Goal: Transaction & Acquisition: Purchase product/service

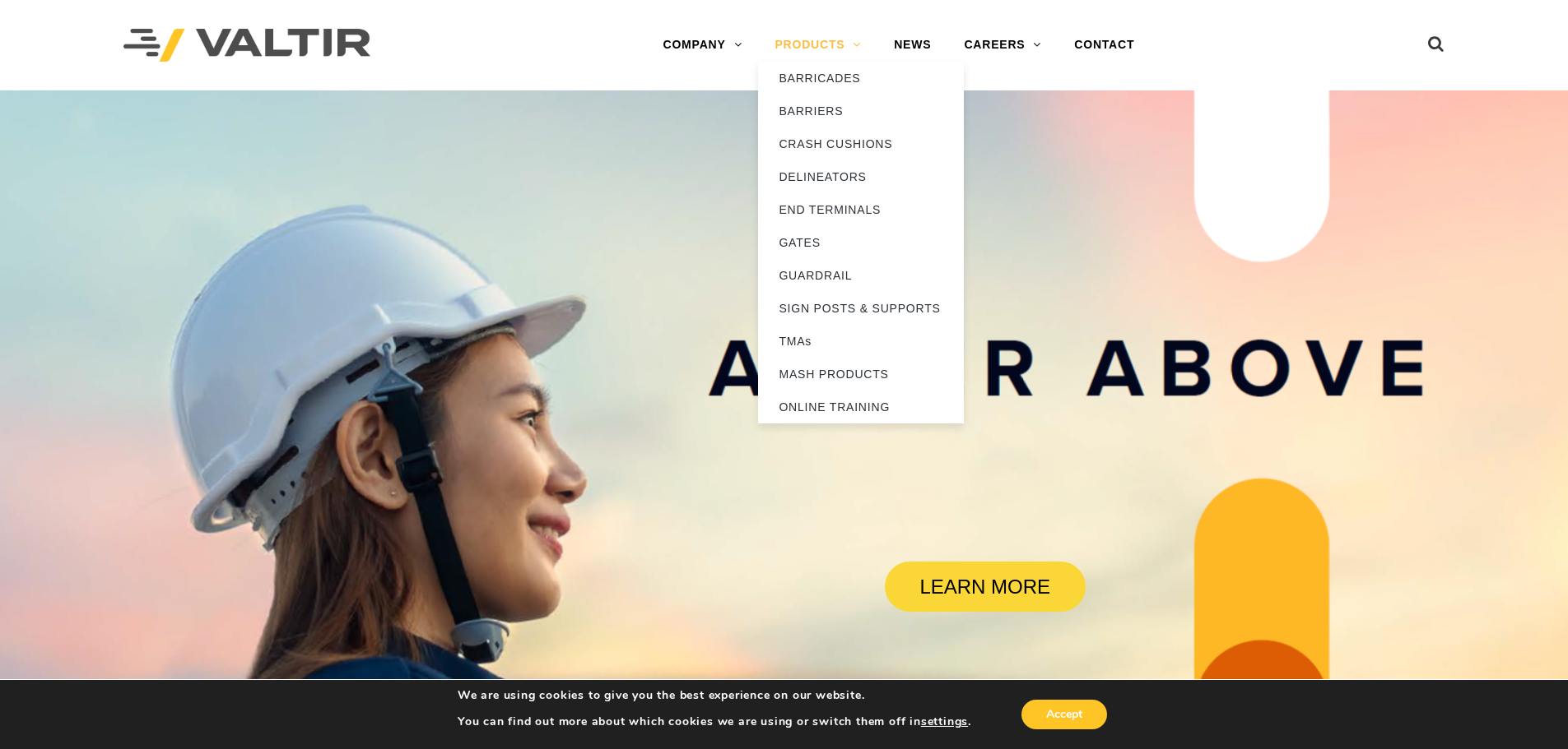
click at [841, 43] on link "PRODUCTS" at bounding box center [818, 45] width 119 height 33
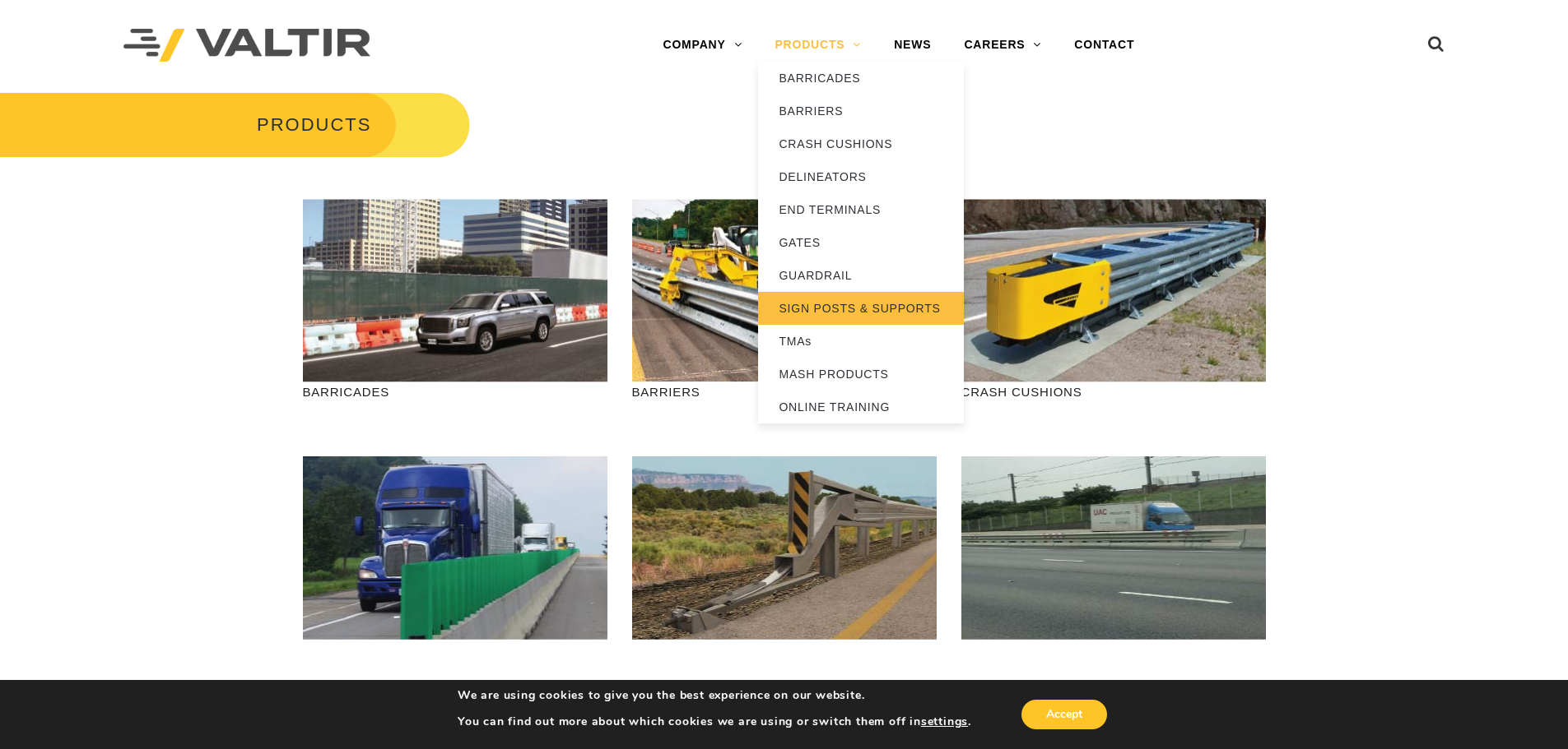
click at [851, 305] on link "SIGN POSTS & SUPPORTS" at bounding box center [861, 308] width 206 height 33
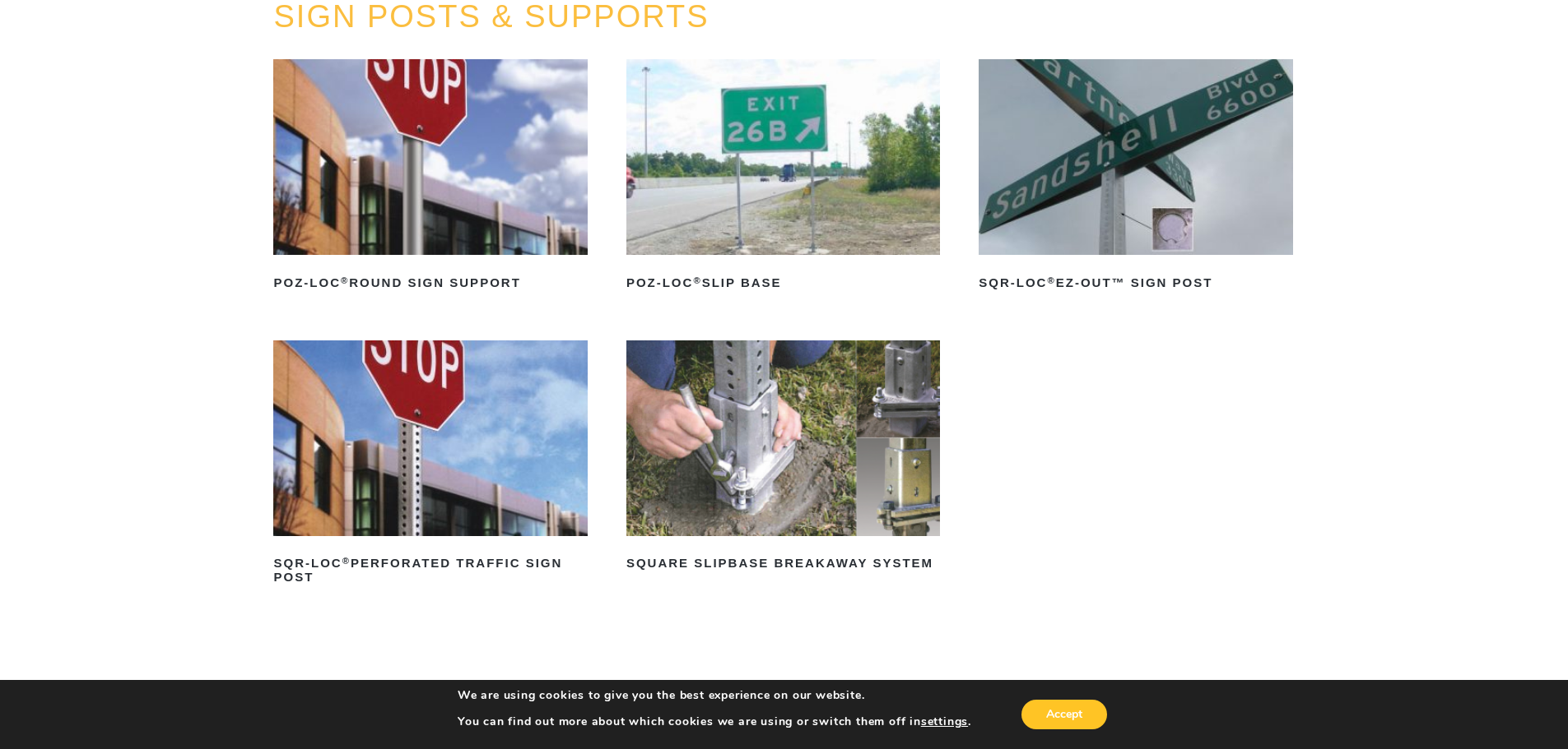
scroll to position [247, 0]
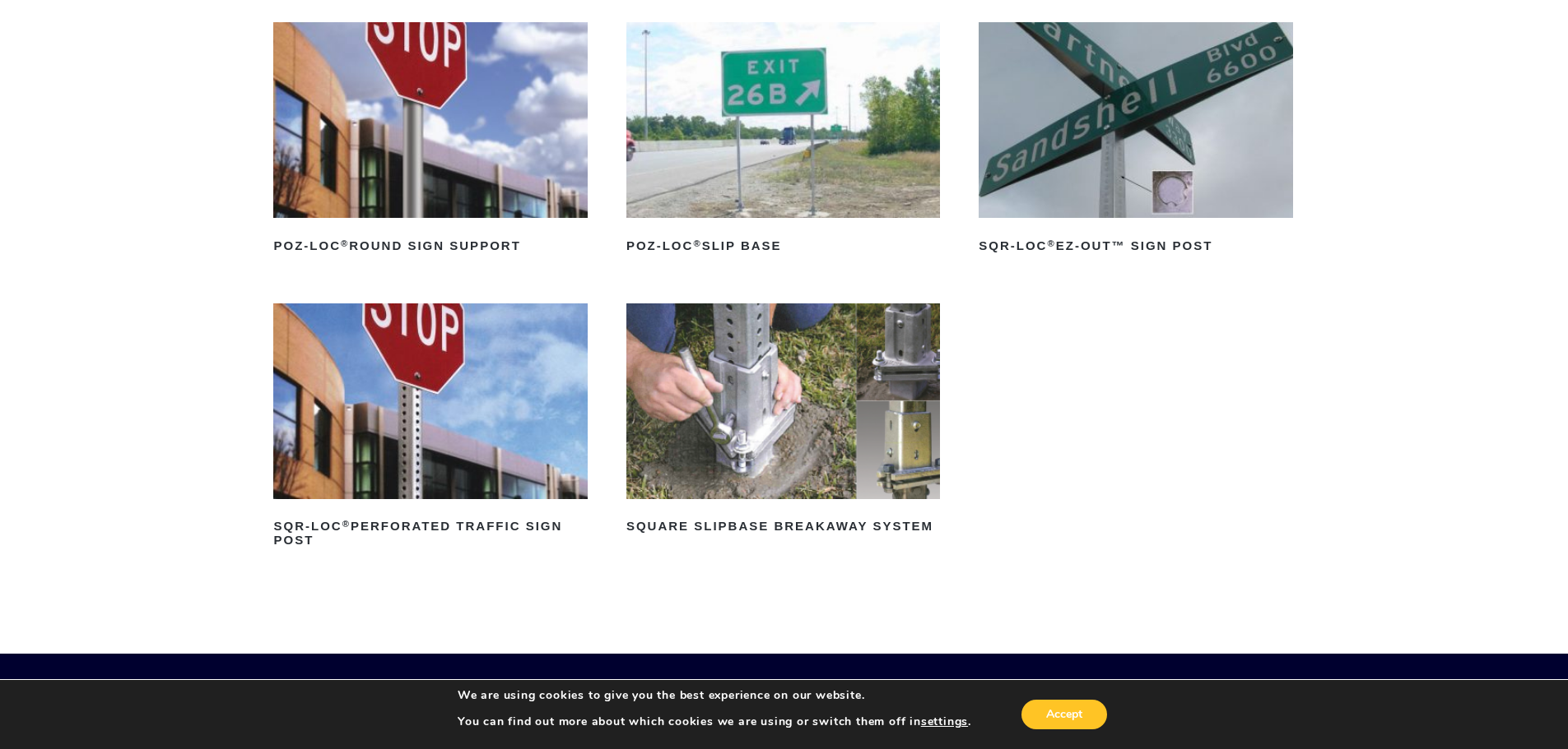
click at [730, 473] on img at bounding box center [783, 401] width 313 height 196
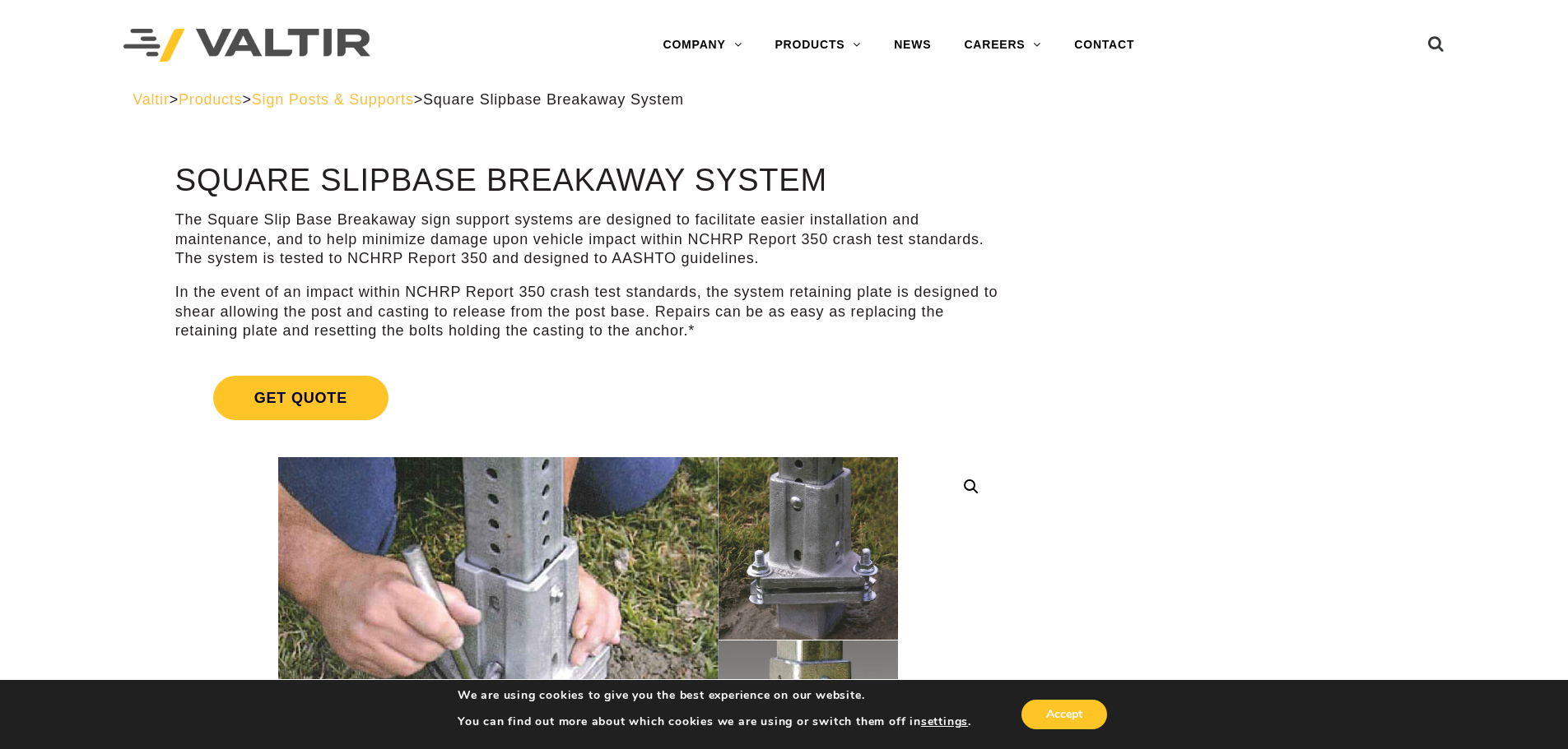
click at [1424, 38] on ul at bounding box center [1413, 46] width 61 height 29
click at [1438, 50] on icon at bounding box center [1436, 48] width 17 height 25
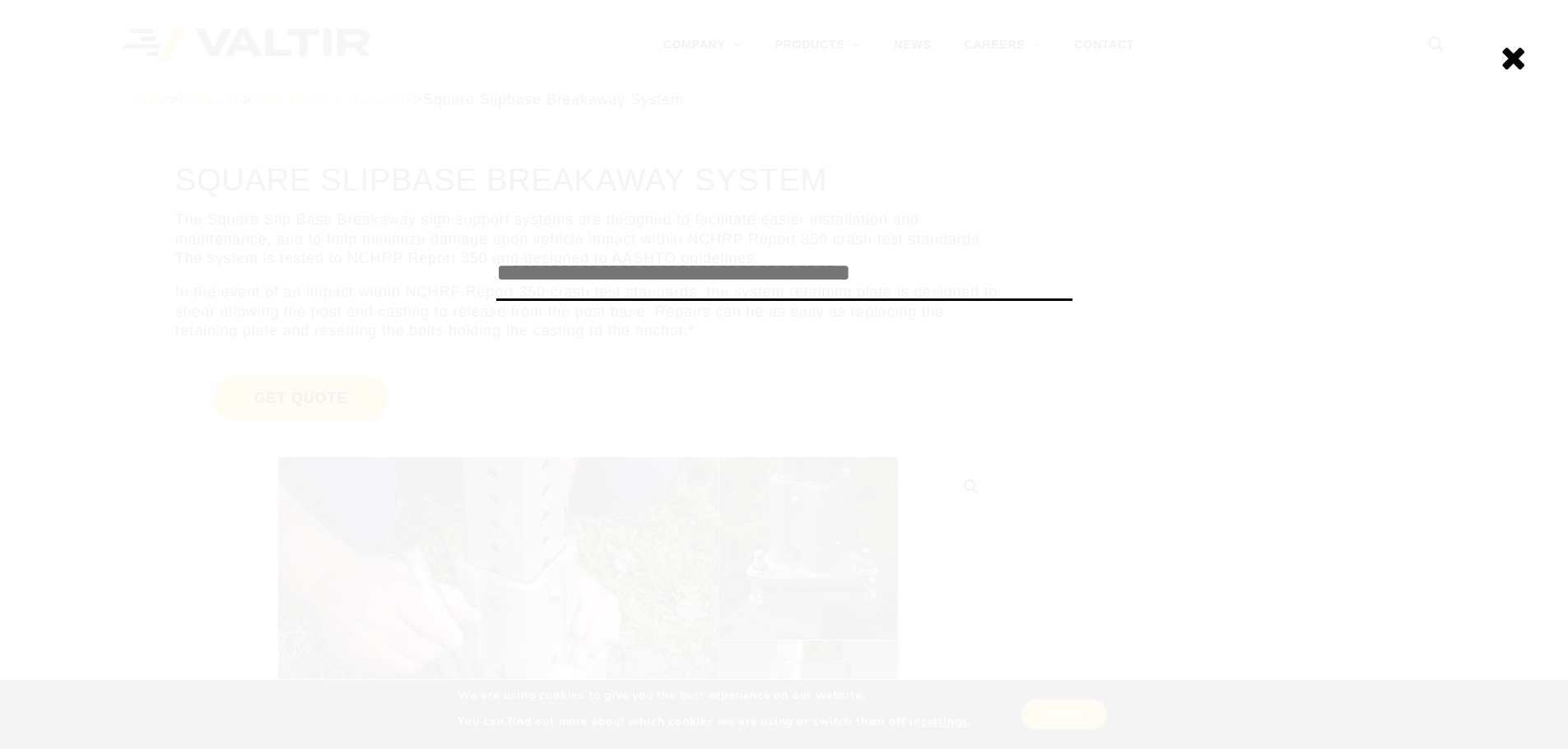
click at [700, 282] on input "search" at bounding box center [784, 273] width 576 height 54
type input "******"
click input "******" at bounding box center [0, 0] width 0 height 0
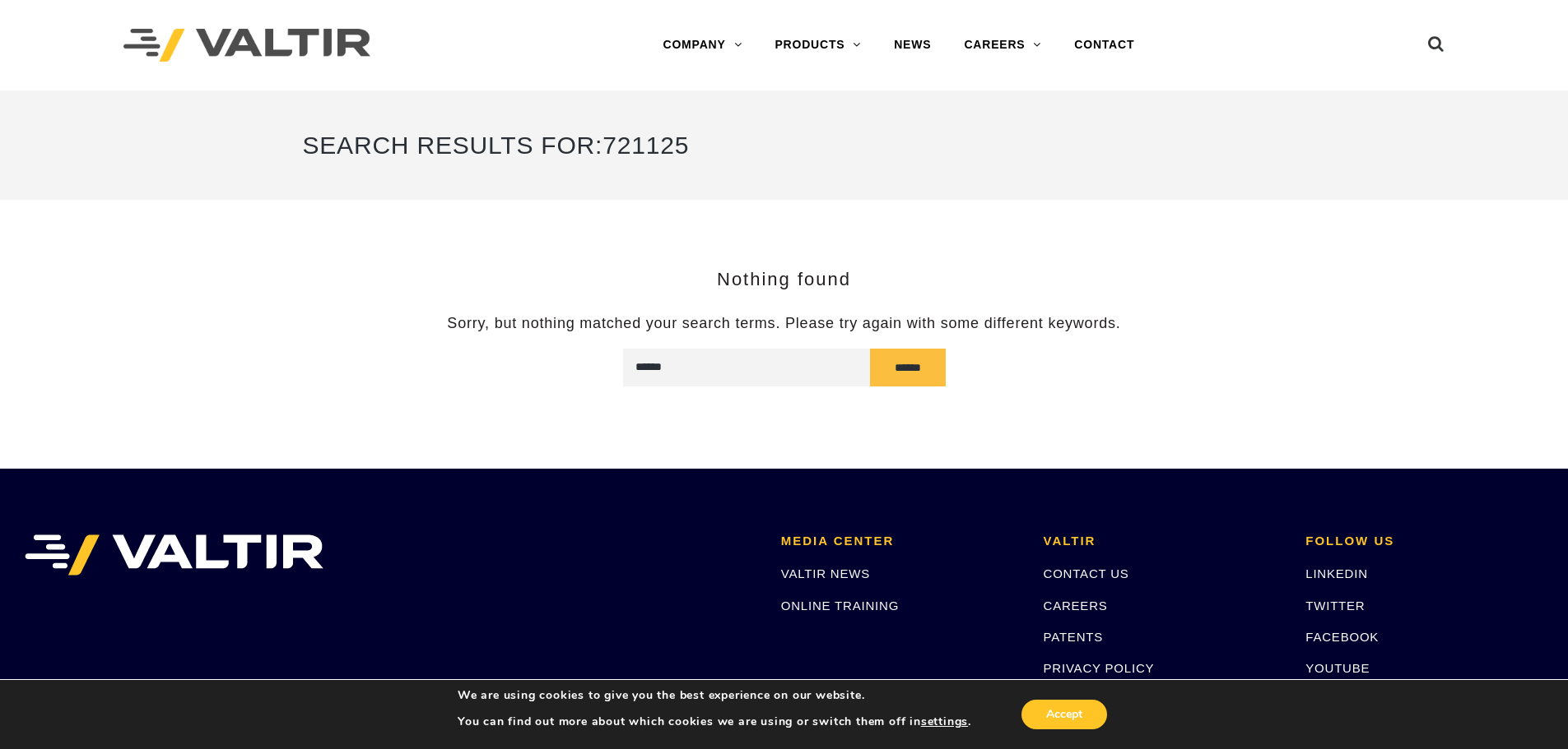
click at [758, 272] on h3 "Nothing found" at bounding box center [785, 279] width 963 height 20
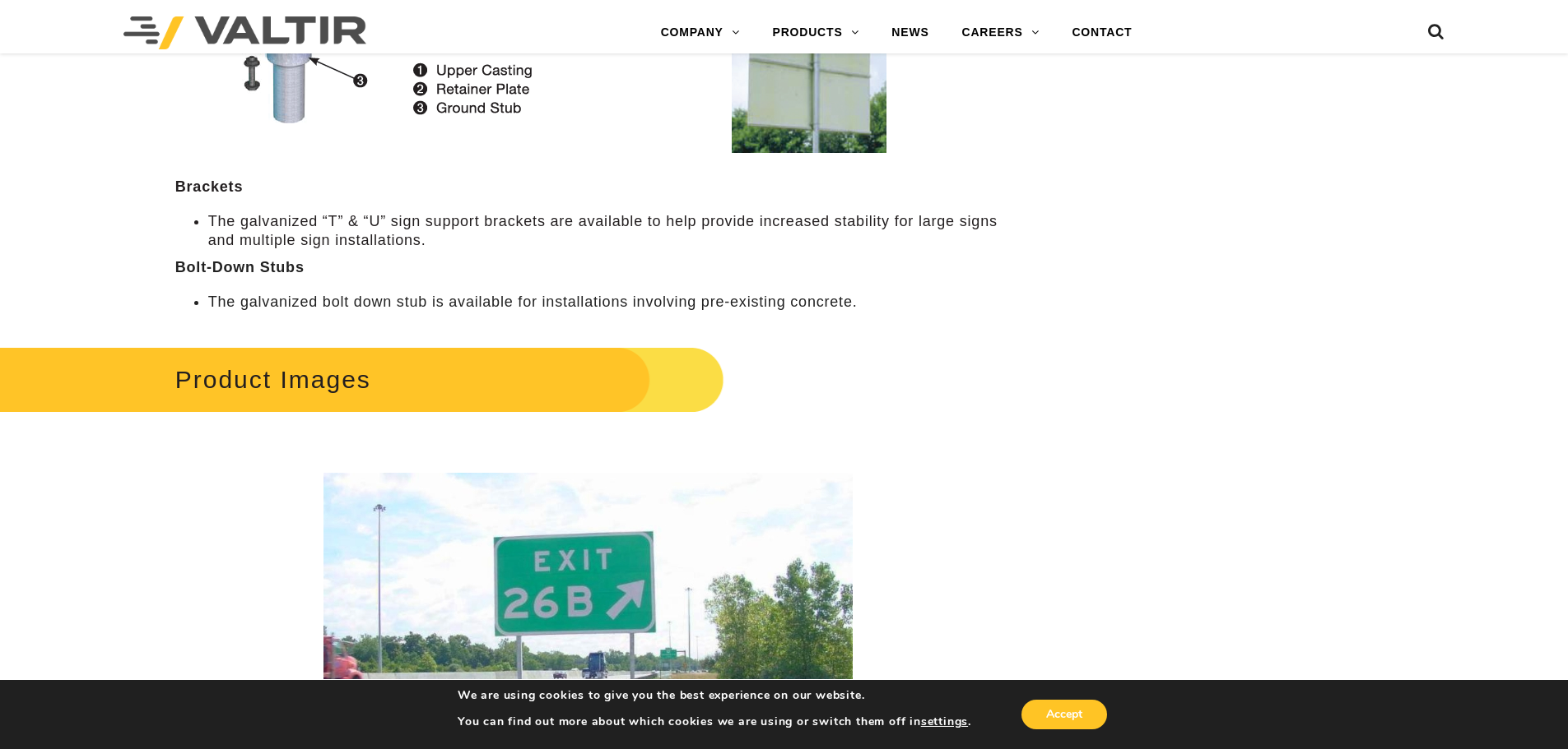
scroll to position [2139, 0]
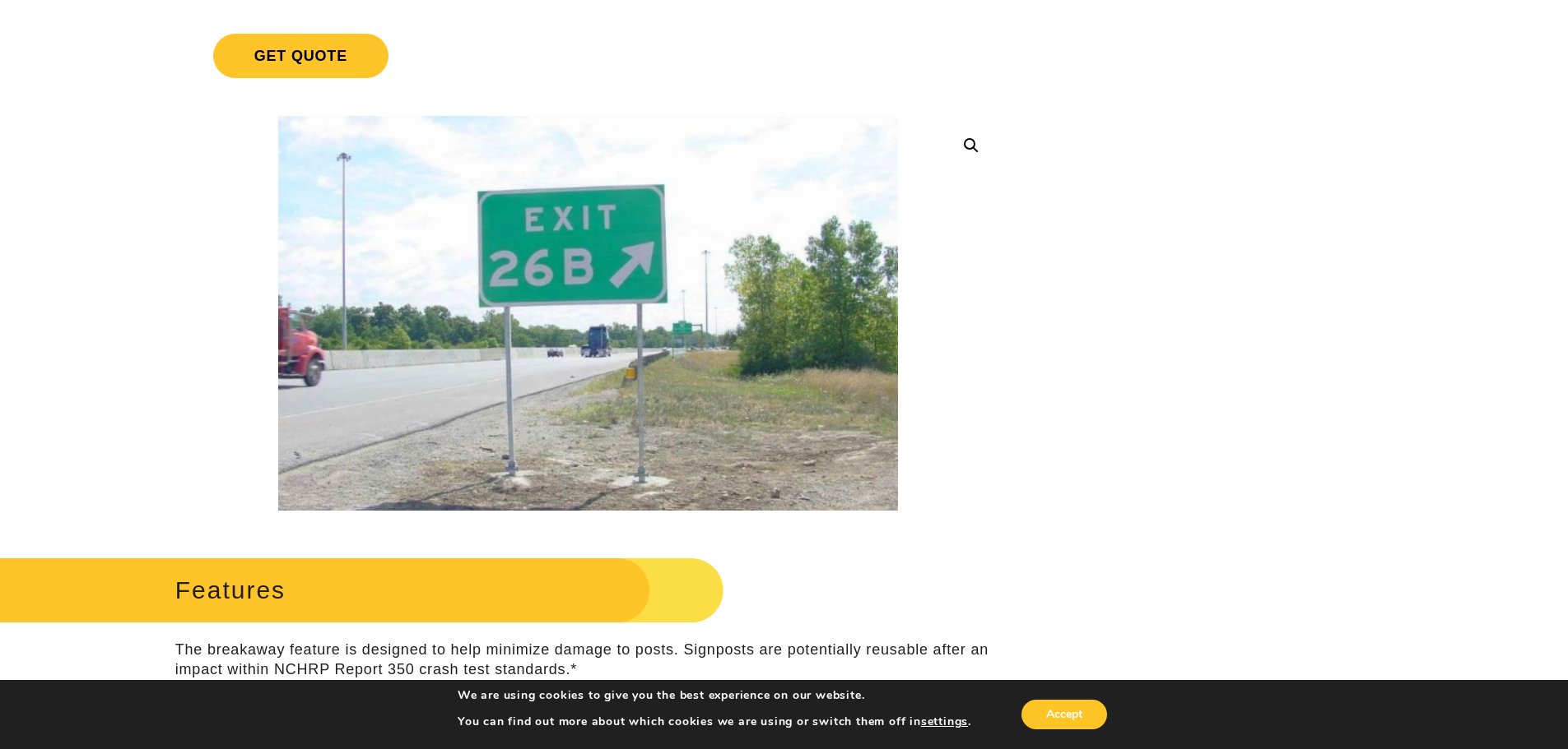
scroll to position [247, 0]
